Goal: Task Accomplishment & Management: Use online tool/utility

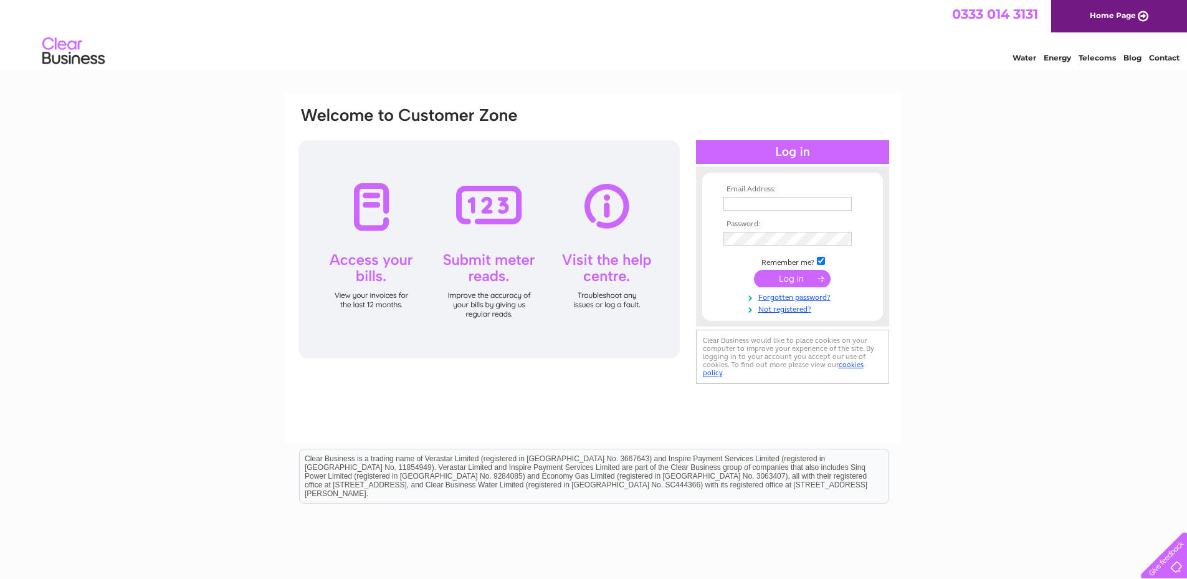
click at [774, 211] on td at bounding box center [792, 204] width 145 height 20
click at [774, 205] on input "text" at bounding box center [787, 204] width 128 height 14
type input "aileen.paterson@campbellandsellar.co.uk"
click at [754, 271] on input "submit" at bounding box center [792, 279] width 77 height 17
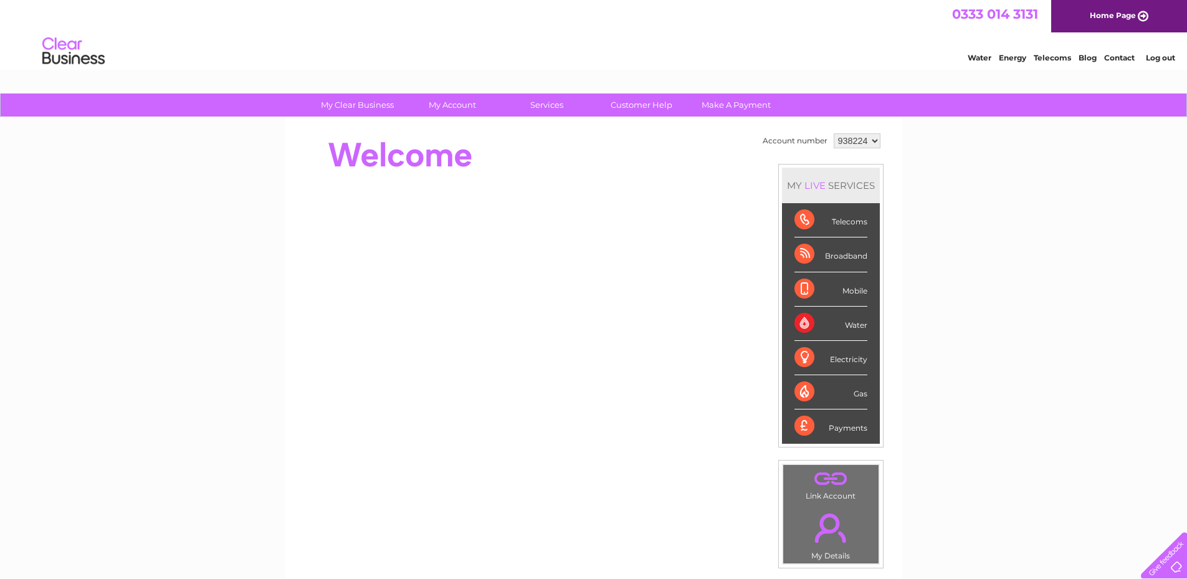
click at [870, 145] on select "938224 939288" at bounding box center [857, 140] width 47 height 15
select select "939288"
click at [834, 133] on select "938224 939288" at bounding box center [857, 140] width 47 height 15
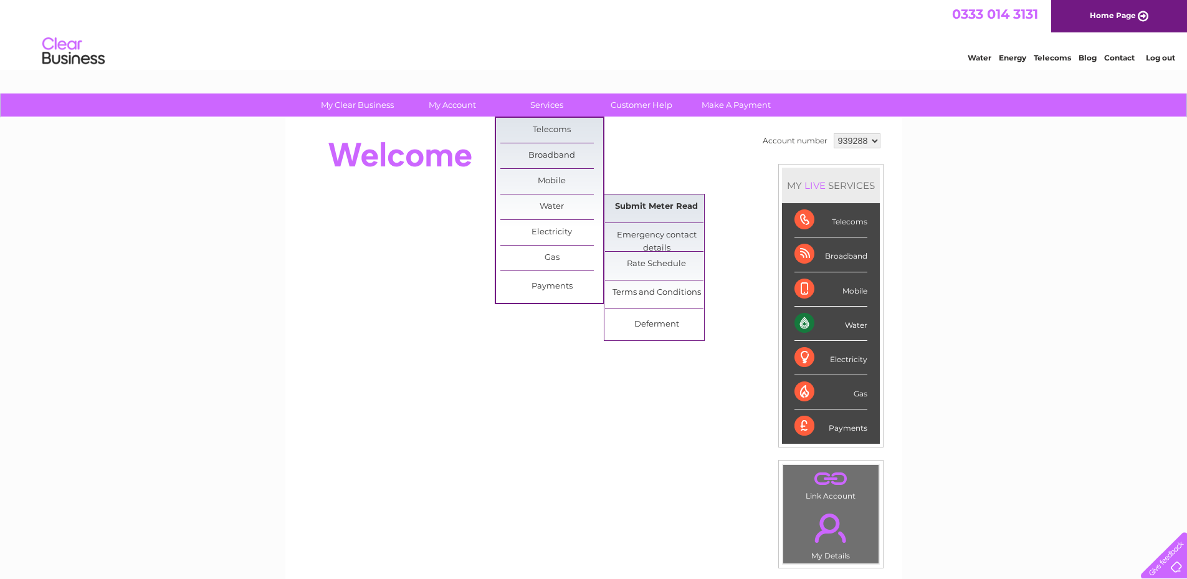
click at [650, 205] on link "Submit Meter Read" at bounding box center [656, 206] width 103 height 25
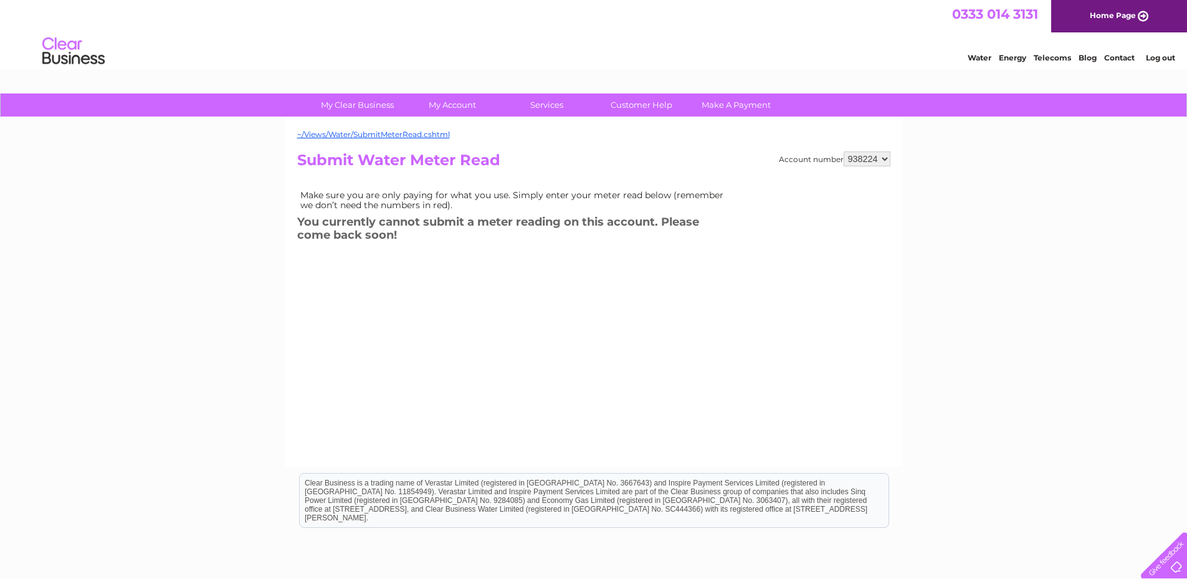
click at [885, 158] on select "938224 939288" at bounding box center [866, 158] width 47 height 15
select select "939288"
click at [843, 151] on select "938224 939288" at bounding box center [866, 158] width 47 height 15
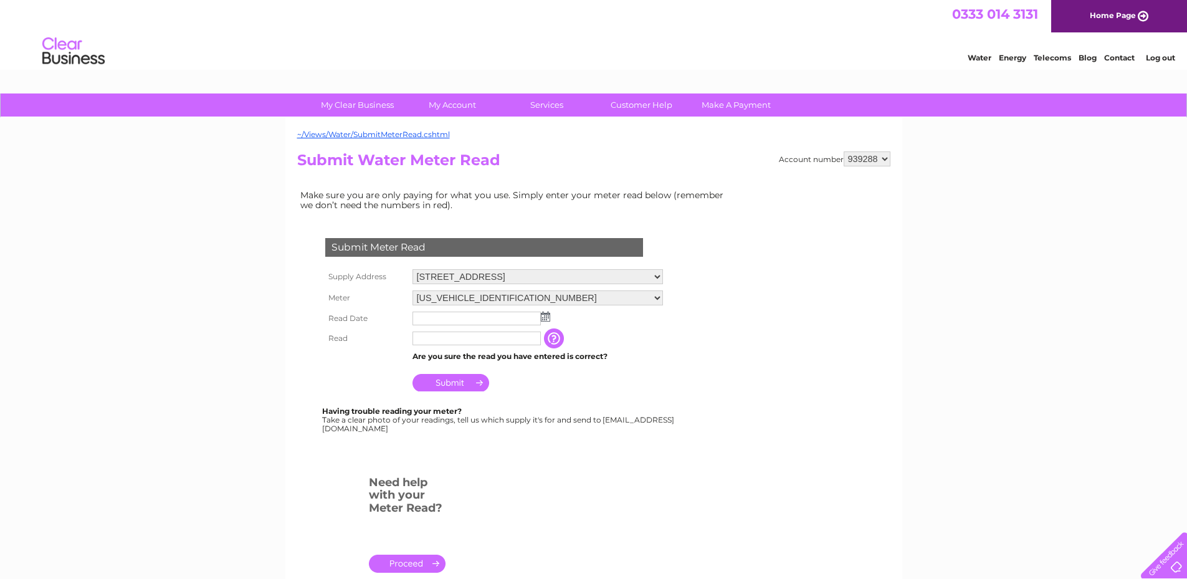
click at [548, 321] on img at bounding box center [545, 316] width 9 height 10
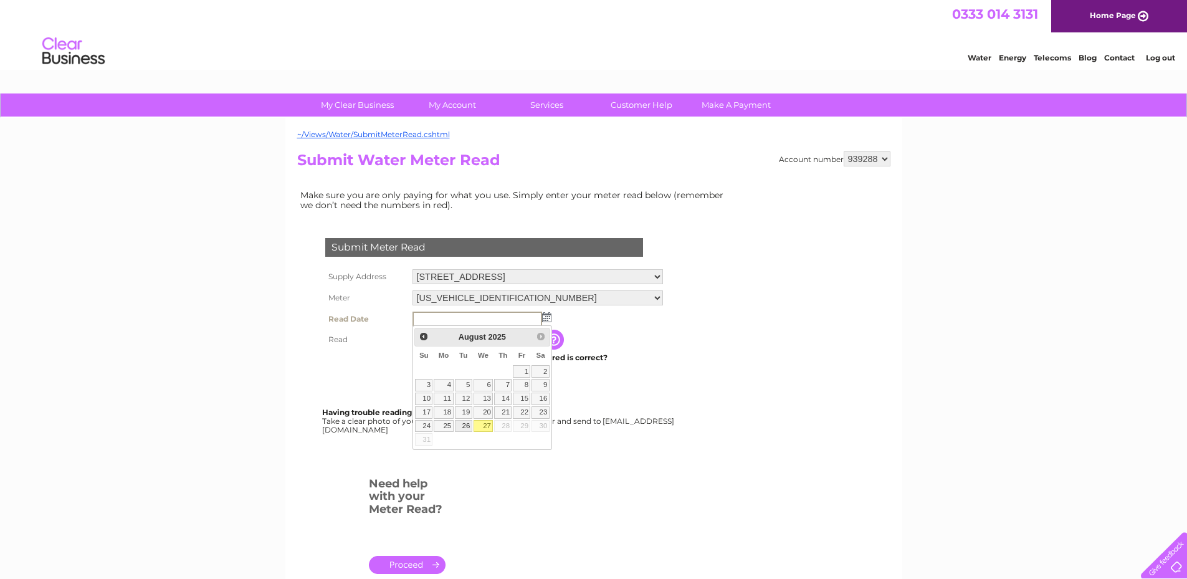
click at [466, 424] on link "26" at bounding box center [463, 426] width 17 height 12
type input "[DATE]"
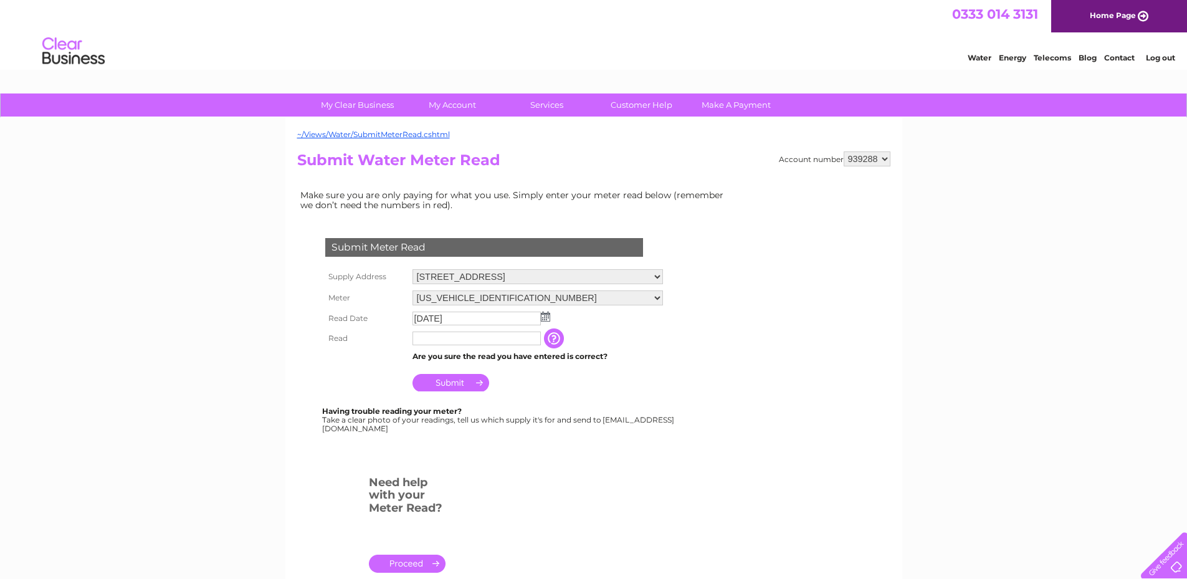
click at [467, 340] on input "text" at bounding box center [476, 338] width 128 height 14
type input "5017"
click at [459, 384] on input "Submit" at bounding box center [450, 383] width 77 height 17
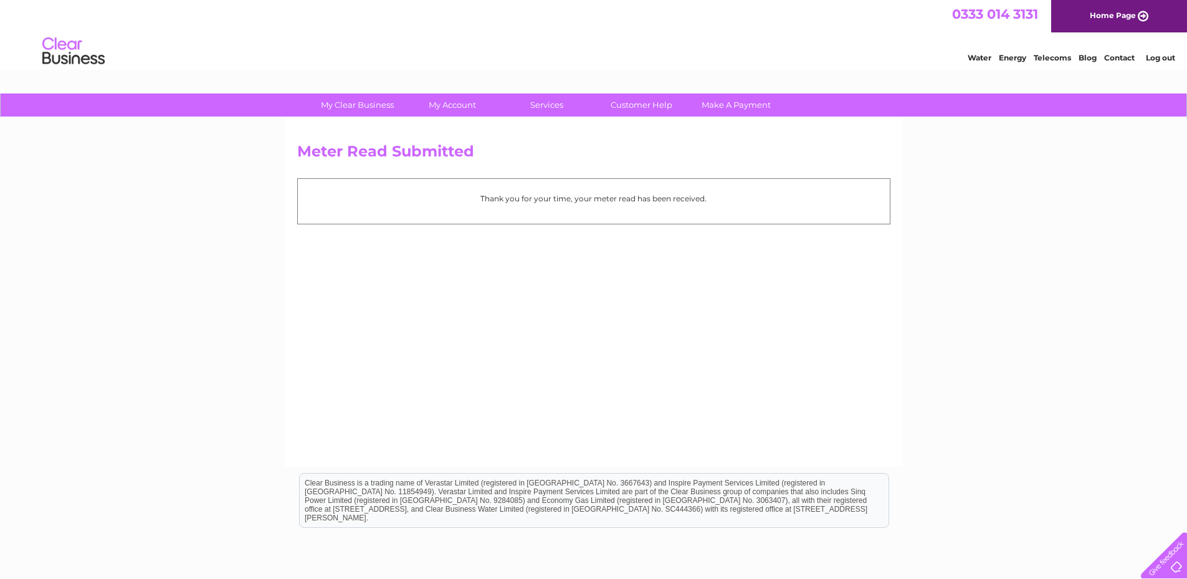
click at [1162, 62] on link "Log out" at bounding box center [1160, 57] width 29 height 9
